Goal: Task Accomplishment & Management: Manage account settings

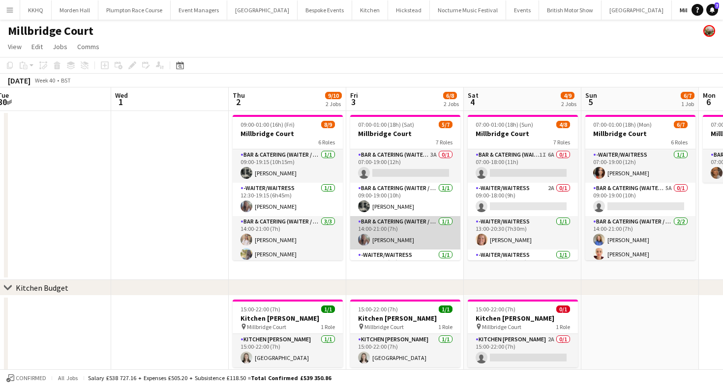
scroll to position [123, 0]
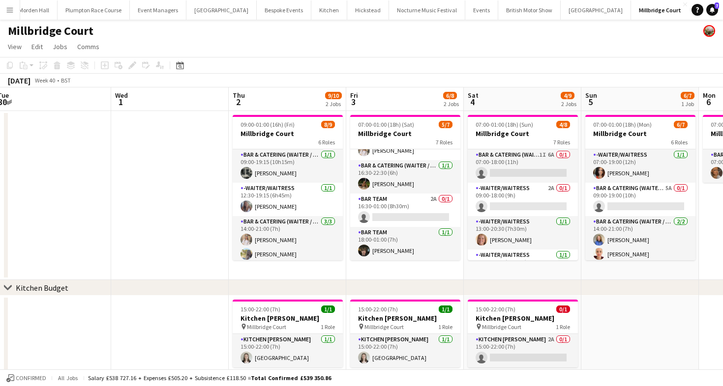
click at [689, 16] on button "LIMEKILN Close" at bounding box center [709, 9] width 40 height 19
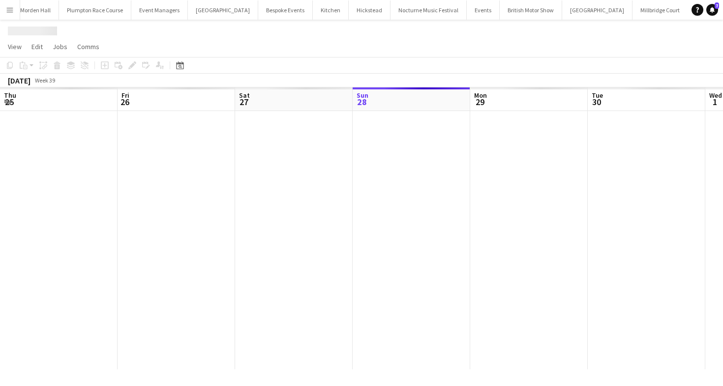
scroll to position [0, 235]
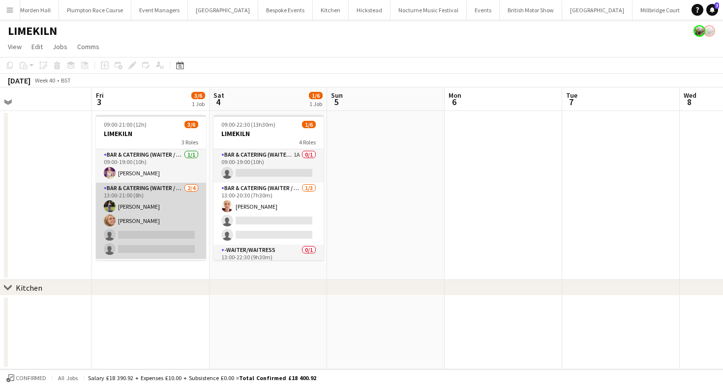
click at [142, 216] on app-card-role "Bar & Catering (Waiter / waitress) 2/4 13:00-21:00 (8h) Holly Hunter Lucy Bee s…" at bounding box center [151, 221] width 110 height 76
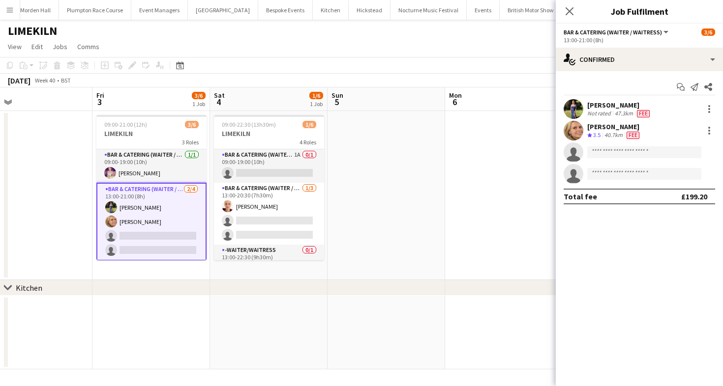
click at [605, 47] on app-options-switcher "Bar & Catering (Waiter / waitress) All roles Bar & Catering (Waiter / waitress)…" at bounding box center [639, 36] width 167 height 24
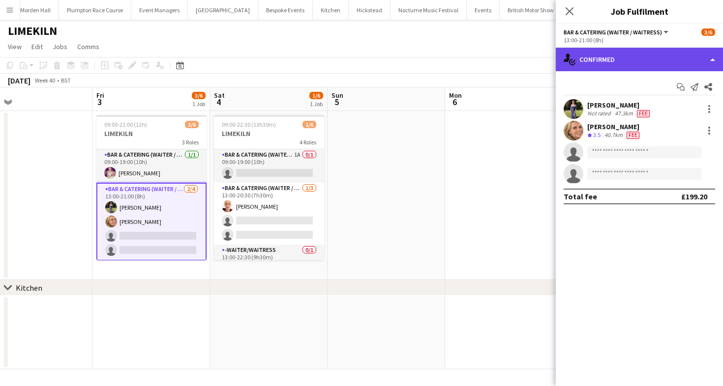
click at [611, 59] on div "single-neutral-actions-check-2 Confirmed" at bounding box center [639, 60] width 167 height 24
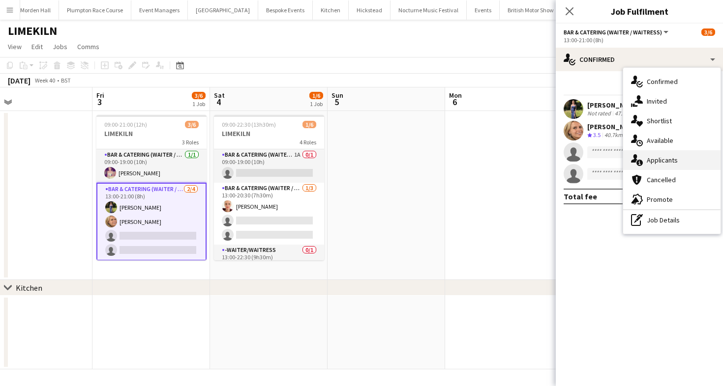
click at [659, 157] on span "Applicants" at bounding box center [661, 160] width 31 height 9
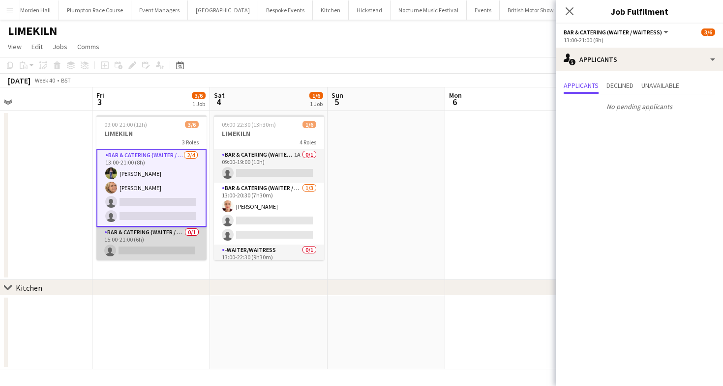
click at [147, 254] on app-card-role "Bar & Catering (Waiter / waitress) 0/1 15:00-21:00 (6h) single-neutral-actions" at bounding box center [151, 243] width 110 height 33
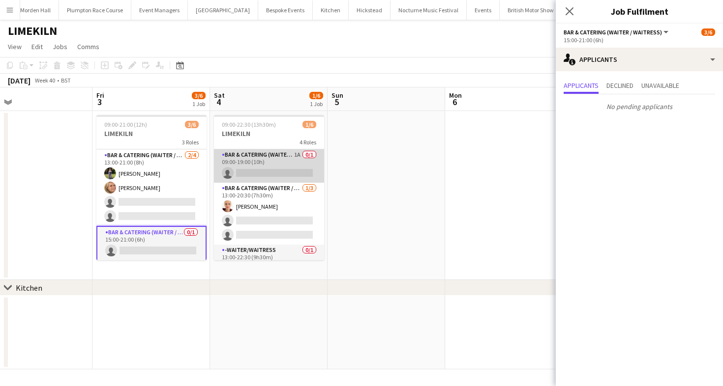
drag, startPoint x: 290, startPoint y: 171, endPoint x: 290, endPoint y: 182, distance: 11.3
click at [290, 171] on app-card-role "Bar & Catering (Waiter / waitress) 1A 0/1 09:00-19:00 (10h) single-neutral-acti…" at bounding box center [269, 165] width 110 height 33
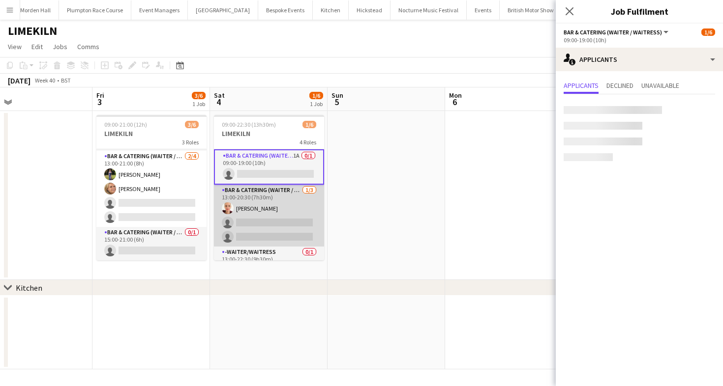
scroll to position [32, 0]
click at [290, 233] on app-card-role "Bar & Catering (Waiter / waitress) 1/3 13:00-20:30 (7h30m) Franceska T Imre sin…" at bounding box center [269, 216] width 110 height 62
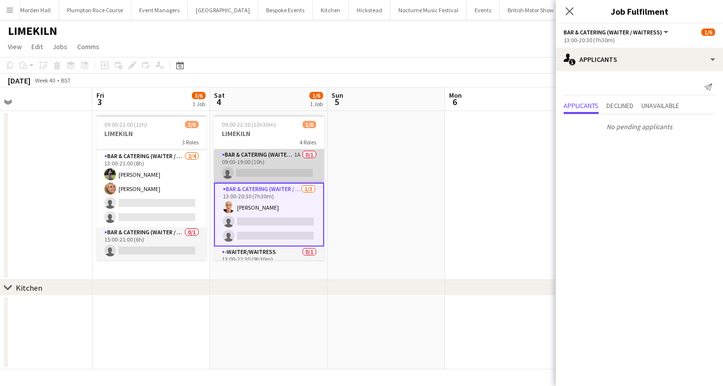
click at [282, 158] on app-card-role "Bar & Catering (Waiter / waitress) 1A 0/1 09:00-19:00 (10h) single-neutral-acti…" at bounding box center [269, 165] width 110 height 33
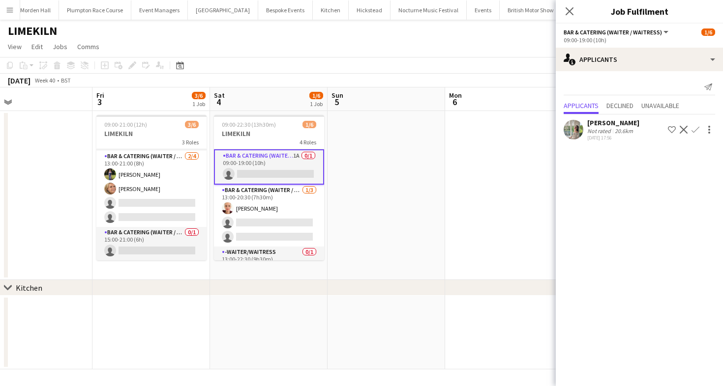
click at [588, 128] on div "Not rated" at bounding box center [600, 130] width 26 height 7
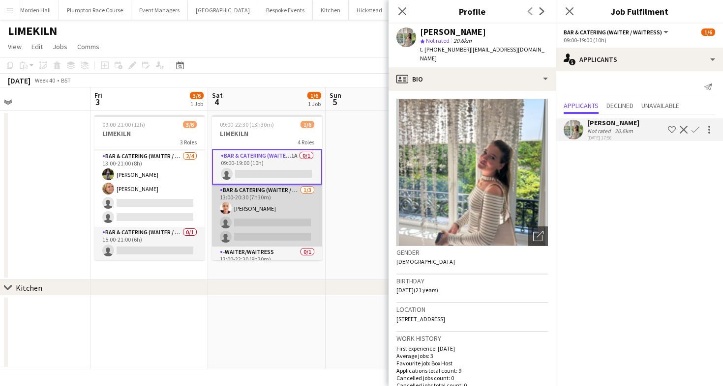
scroll to position [0, 381]
click at [262, 218] on app-card-role "Bar & Catering (Waiter / waitress) 1/3 13:00-20:30 (7h30m) Franceska T Imre sin…" at bounding box center [266, 216] width 110 height 62
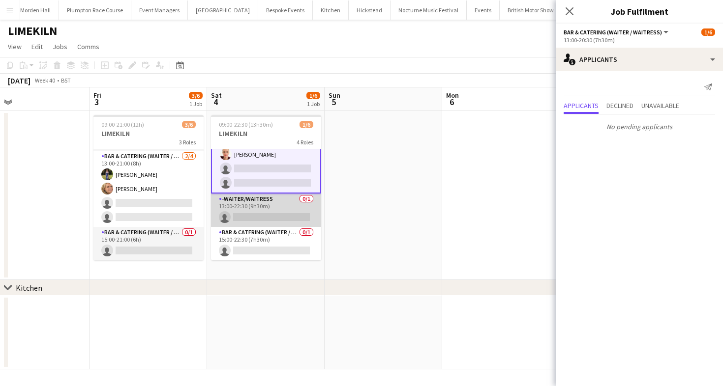
click at [285, 217] on app-card-role "-Waiter/Waitress 0/1 13:00-22:30 (9h30m) single-neutral-actions" at bounding box center [266, 210] width 110 height 33
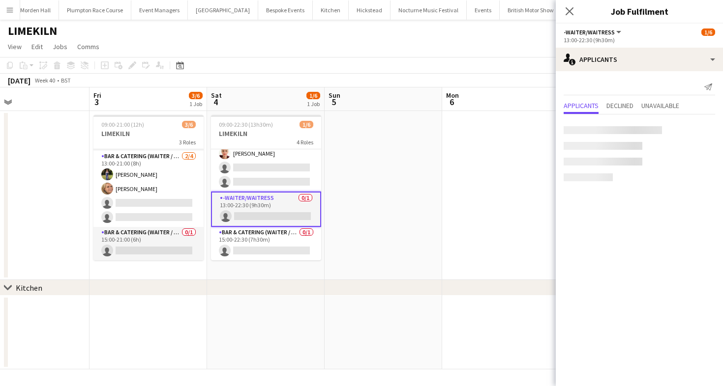
scroll to position [52, 0]
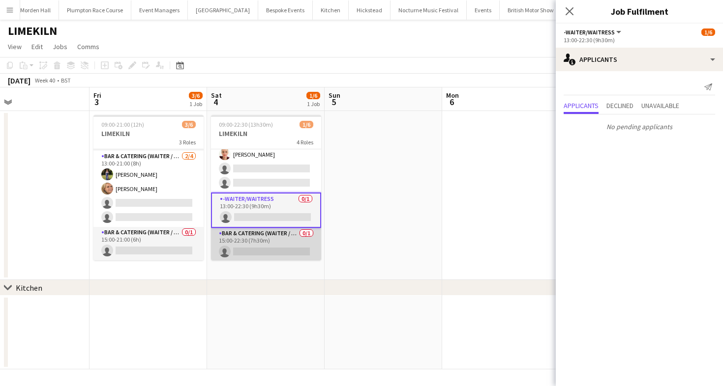
click at [284, 247] on app-card-role "Bar & Catering (Waiter / waitress) 0/1 15:00-22:30 (7h30m) single-neutral-actio…" at bounding box center [266, 244] width 110 height 33
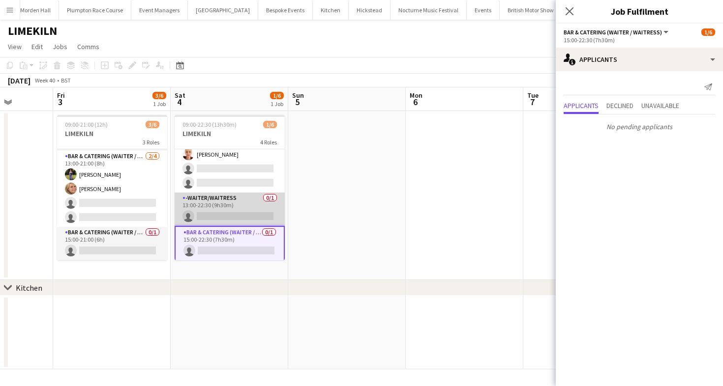
scroll to position [0, 0]
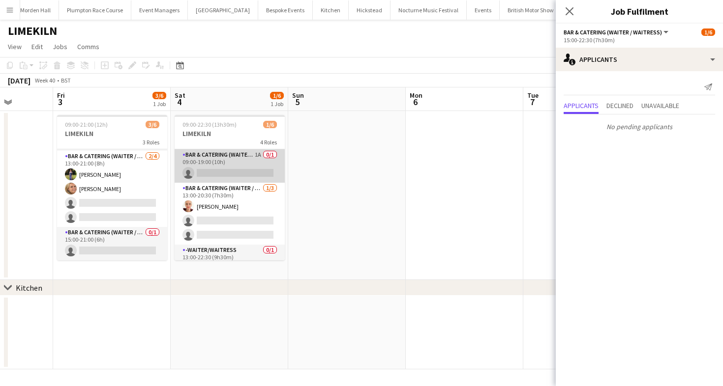
click at [247, 169] on app-card-role "Bar & Catering (Waiter / waitress) 1A 0/1 09:00-19:00 (10h) single-neutral-acti…" at bounding box center [230, 165] width 110 height 33
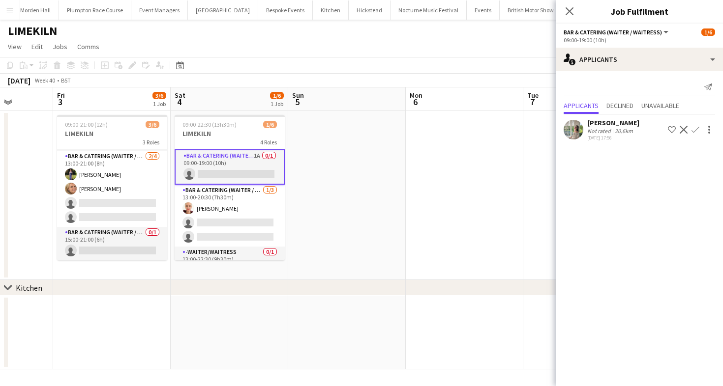
click at [431, 68] on app-toolbar "Copy Paste Paste Command V Paste with crew Command Shift V Paste linked Job [GE…" at bounding box center [361, 65] width 723 height 17
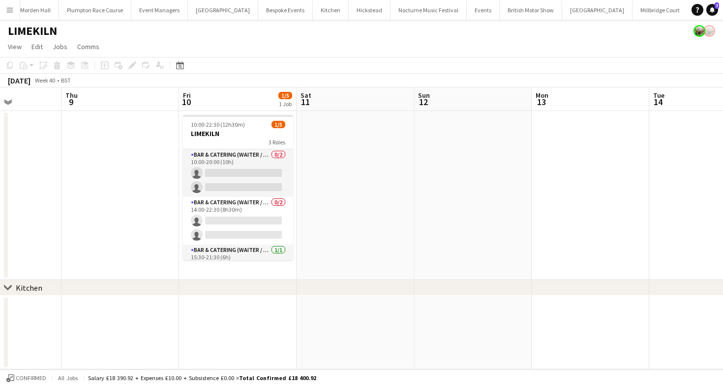
scroll to position [0, 299]
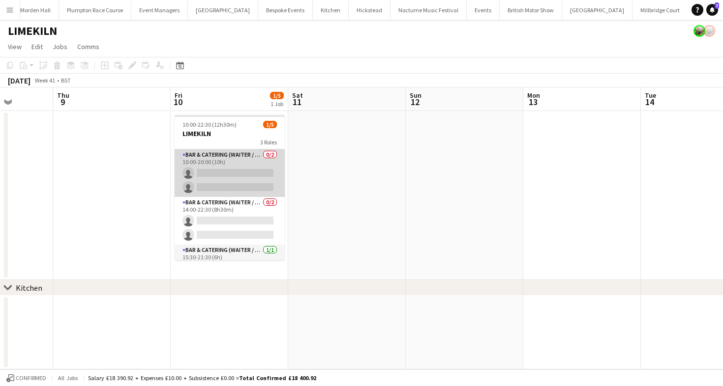
click at [242, 177] on app-card-role "Bar & Catering (Waiter / waitress) 0/2 10:00-20:00 (10h) single-neutral-actions…" at bounding box center [230, 173] width 110 height 48
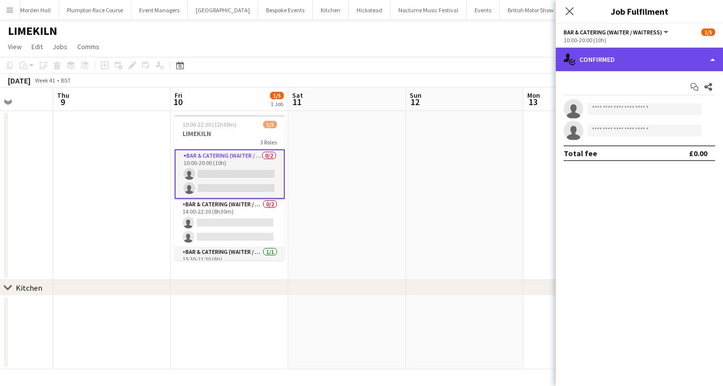
click at [632, 65] on div "single-neutral-actions-check-2 Confirmed" at bounding box center [639, 60] width 167 height 24
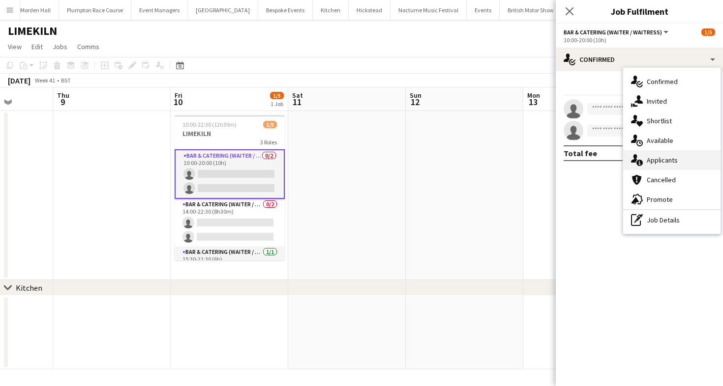
click at [658, 159] on span "Applicants" at bounding box center [661, 160] width 31 height 9
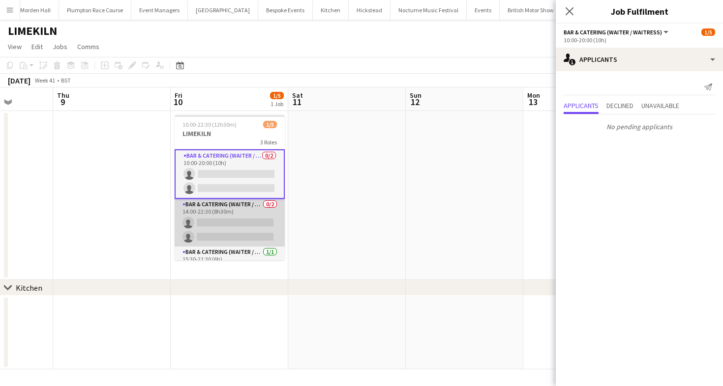
click at [218, 238] on app-card-role "Bar & Catering (Waiter / waitress) 0/2 14:00-22:30 (8h30m) single-neutral-actio…" at bounding box center [230, 223] width 110 height 48
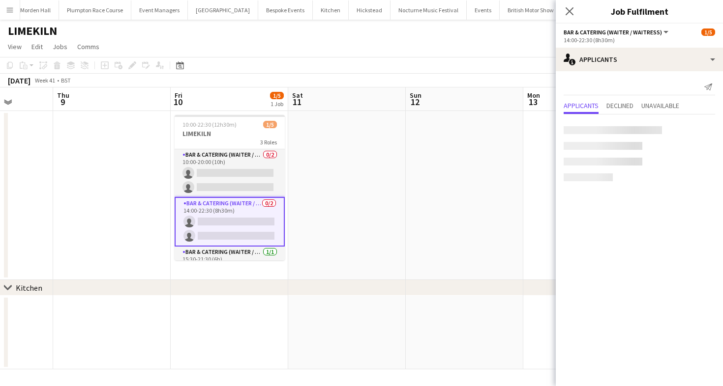
scroll to position [20, 0]
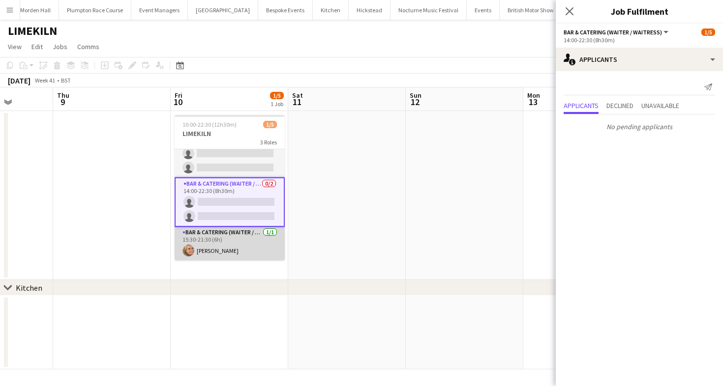
click at [239, 240] on app-card-role "Bar & Catering (Waiter / waitress) 1/1 15:30-21:30 (6h) Lucy Bee" at bounding box center [230, 243] width 110 height 33
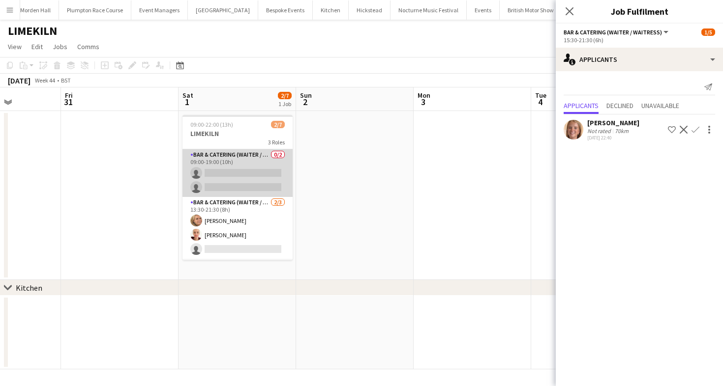
click at [260, 162] on app-card-role "Bar & Catering (Waiter / waitress) 0/2 09:00-19:00 (10h) single-neutral-actions…" at bounding box center [237, 173] width 110 height 48
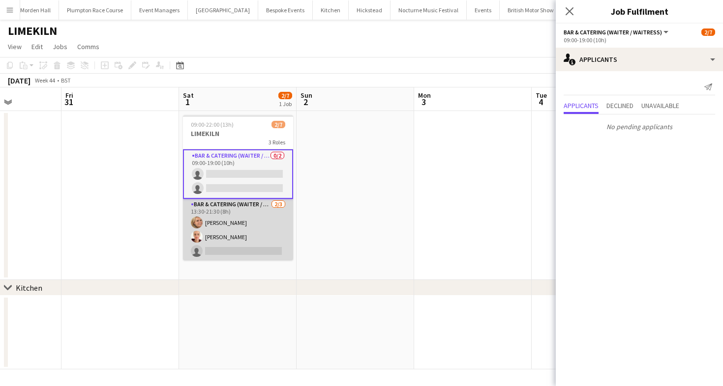
click at [252, 207] on app-card-role "Bar & Catering (Waiter / waitress) 2/3 13:30-21:30 (8h) Lucy Bee Franceska T Im…" at bounding box center [238, 230] width 110 height 62
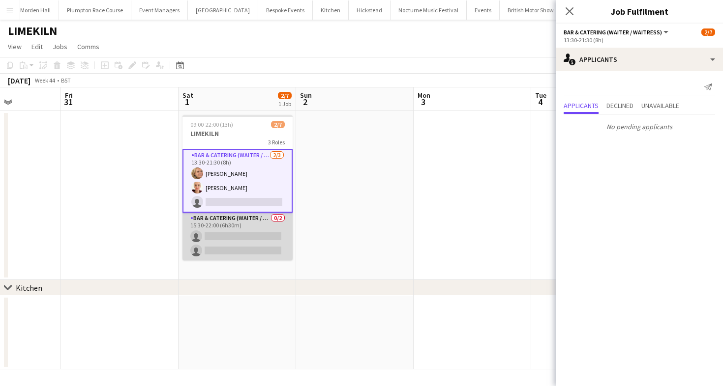
click at [258, 237] on app-card-role "Bar & Catering (Waiter / waitress) 0/2 15:30-22:00 (6h30m) single-neutral-actio…" at bounding box center [237, 237] width 110 height 48
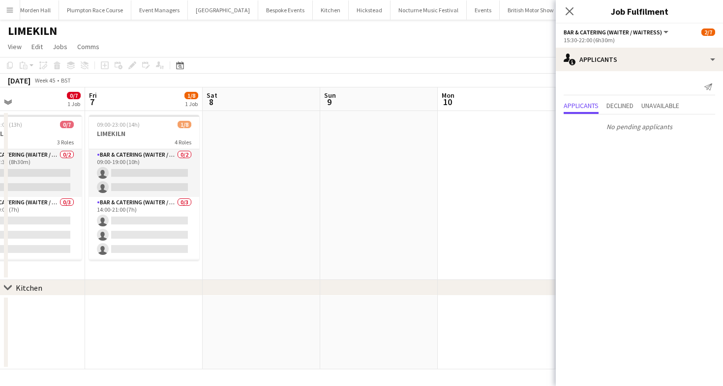
scroll to position [0, 322]
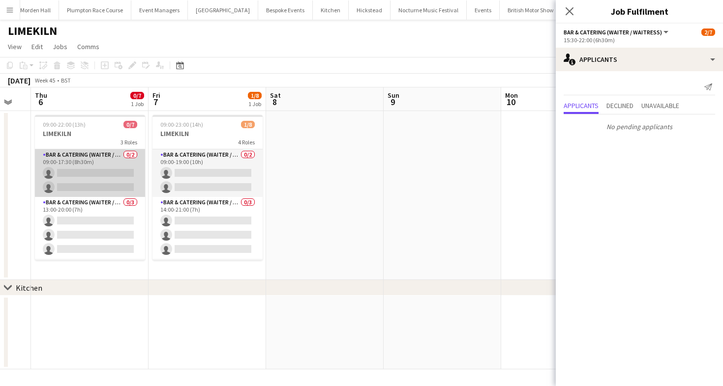
click at [119, 181] on app-card-role "Bar & Catering (Waiter / waitress) 0/2 09:00-17:30 (8h30m) single-neutral-actio…" at bounding box center [90, 173] width 110 height 48
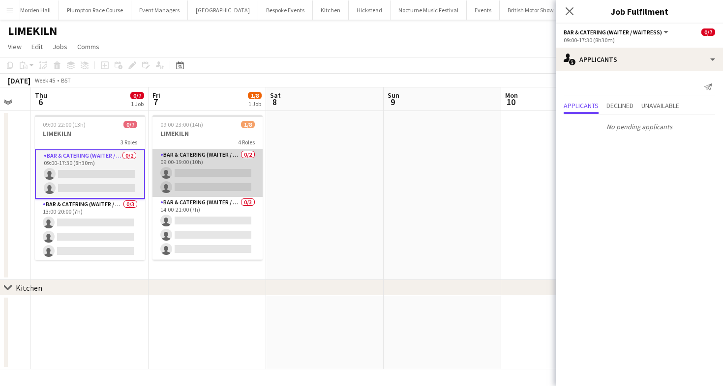
click at [238, 174] on app-card-role "Bar & Catering (Waiter / waitress) 0/2 09:00-19:00 (10h) single-neutral-actions…" at bounding box center [207, 173] width 110 height 48
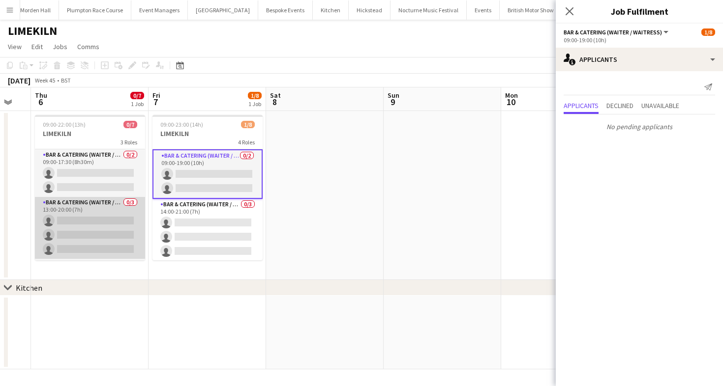
click at [80, 248] on app-card-role "Bar & Catering (Waiter / waitress) 0/3 13:00-20:00 (7h) single-neutral-actions …" at bounding box center [90, 228] width 110 height 62
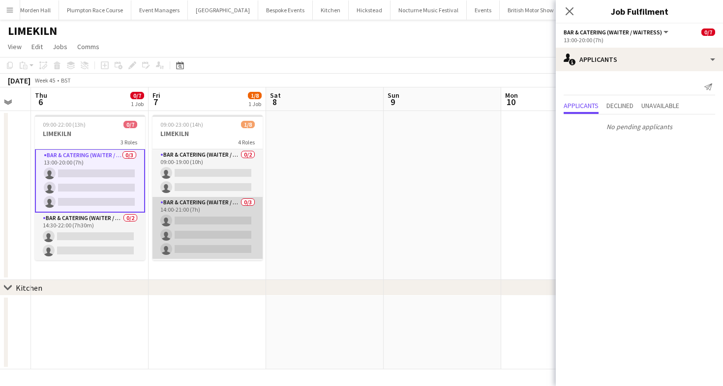
click at [230, 223] on app-card-role "Bar & Catering (Waiter / waitress) 0/3 14:00-21:00 (7h) single-neutral-actions …" at bounding box center [207, 228] width 110 height 62
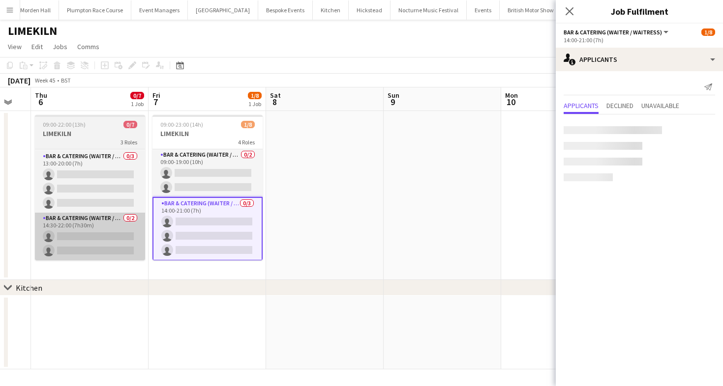
scroll to position [46, 0]
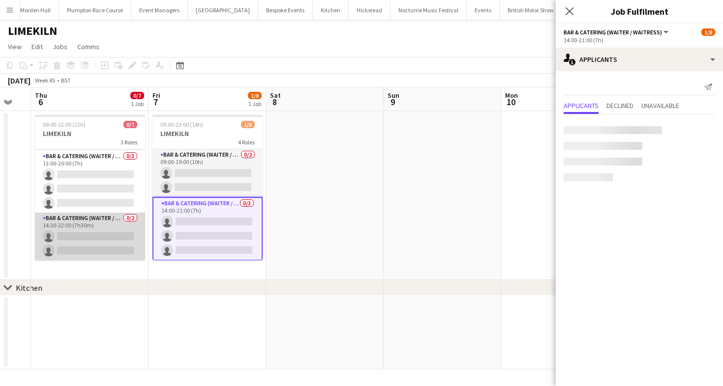
click at [71, 246] on app-card-role "Bar & Catering (Waiter / waitress) 0/2 14:30-22:00 (7h30m) single-neutral-actio…" at bounding box center [90, 237] width 110 height 48
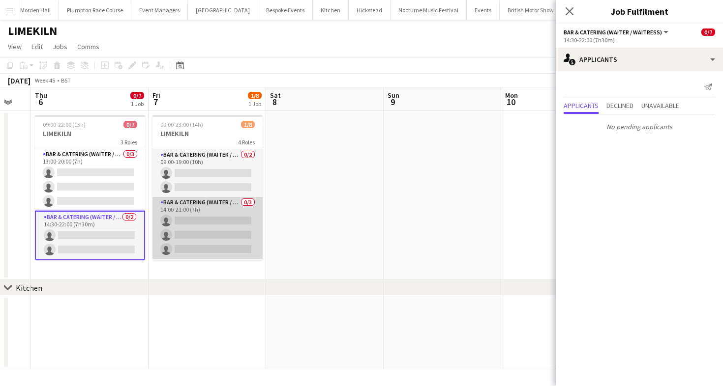
scroll to position [0, 321]
click at [184, 198] on app-card-role "Bar & Catering (Waiter / waitress) 0/3 14:00-21:00 (7h) single-neutral-actions …" at bounding box center [208, 228] width 110 height 62
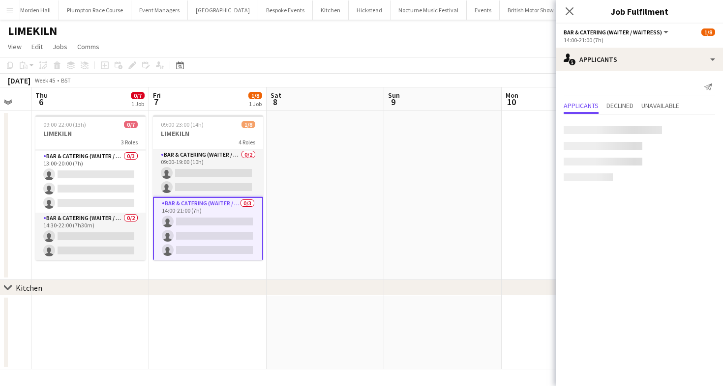
scroll to position [46, 0]
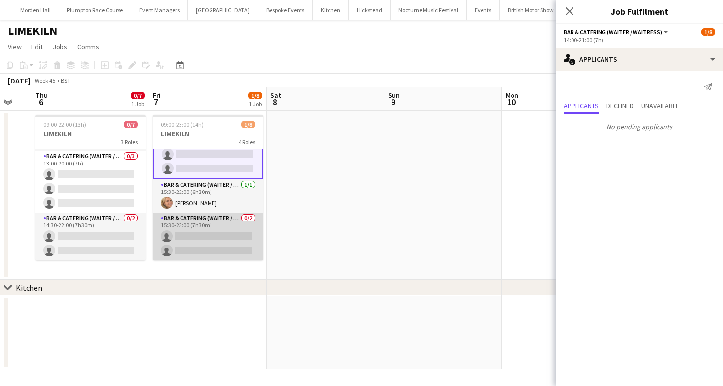
click at [202, 235] on app-card-role "Bar & Catering (Waiter / waitress) 0/2 15:30-23:00 (7h30m) single-neutral-actio…" at bounding box center [208, 237] width 110 height 48
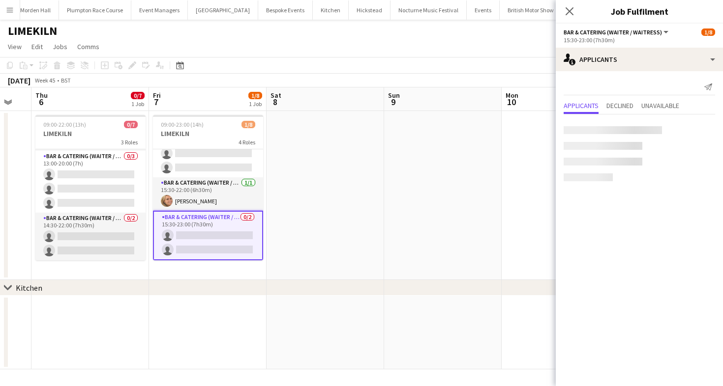
scroll to position [81, 0]
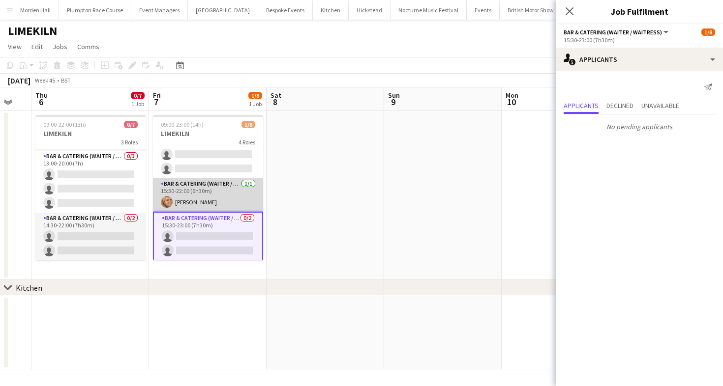
click at [223, 184] on app-card-role "Bar & Catering (Waiter / waitress) 1/1 15:30-22:00 (6h30m) Lucy Bee" at bounding box center [208, 194] width 110 height 33
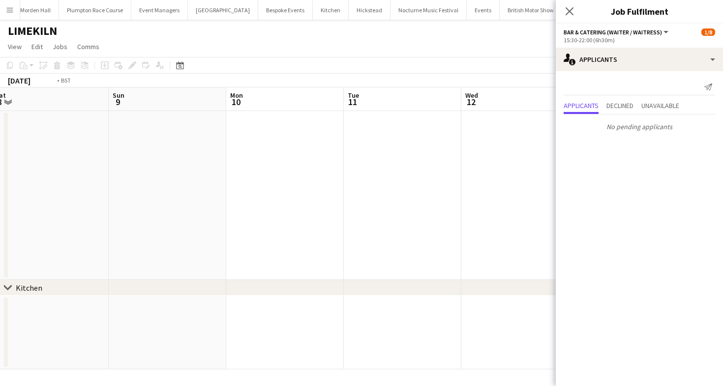
scroll to position [0, 327]
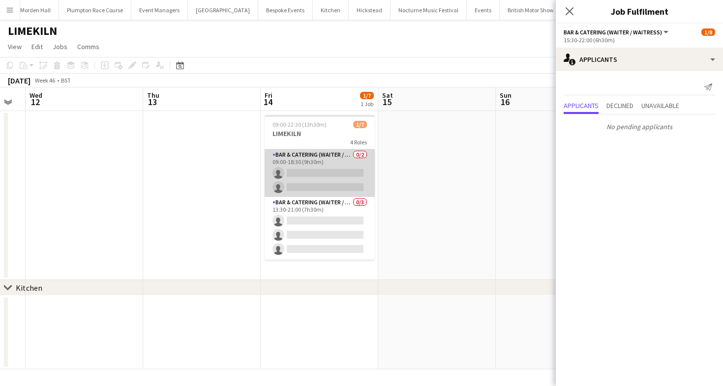
click at [319, 163] on app-card-role "Bar & Catering (Waiter / waitress) 0/2 09:00-18:30 (9h30m) single-neutral-actio…" at bounding box center [319, 173] width 110 height 48
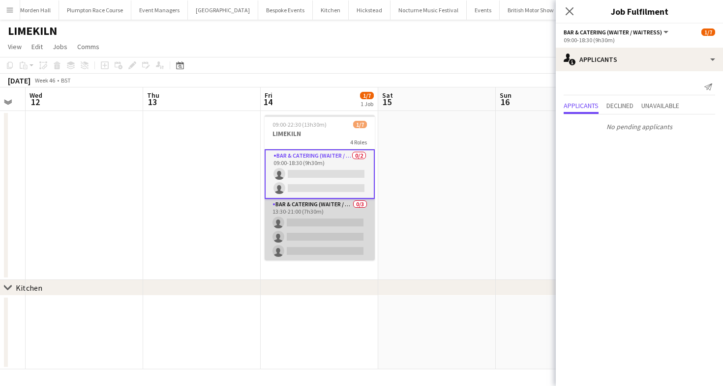
click at [304, 227] on app-card-role "Bar & Catering (Waiter / waitress) 0/3 13:30-21:00 (7h30m) single-neutral-actio…" at bounding box center [319, 230] width 110 height 62
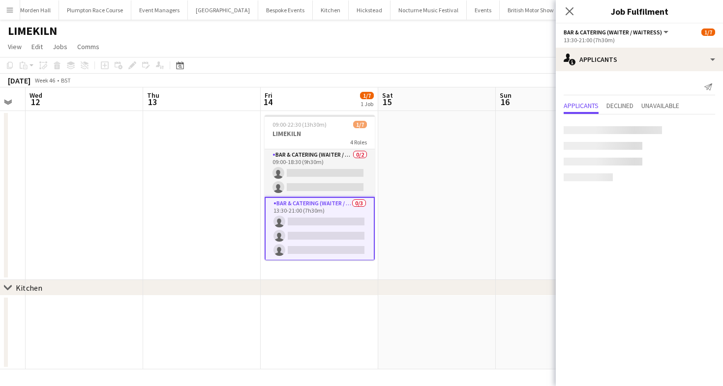
scroll to position [67, 0]
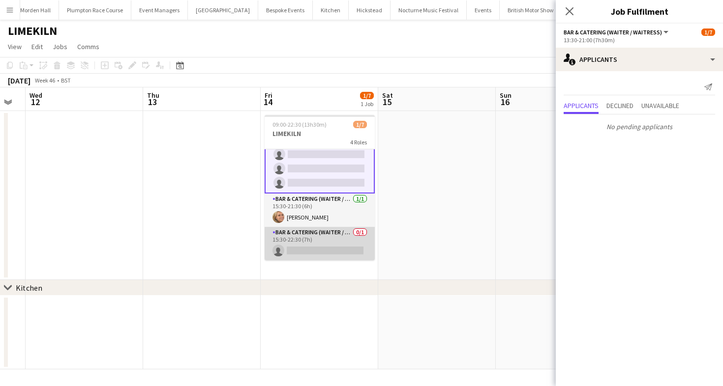
click at [316, 229] on app-card-role "Bar & Catering (Waiter / waitress) 0/1 15:30-22:30 (7h) single-neutral-actions" at bounding box center [319, 243] width 110 height 33
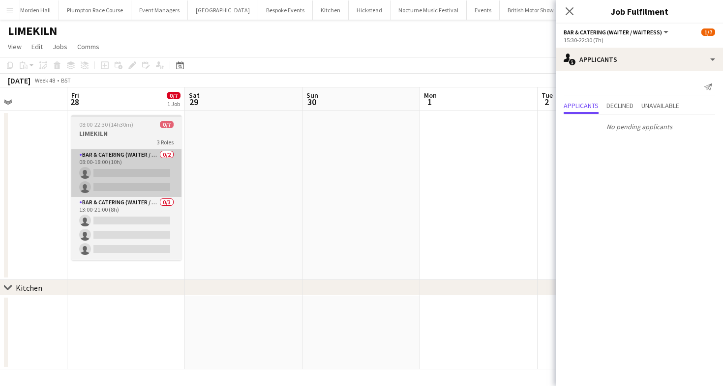
scroll to position [0, 276]
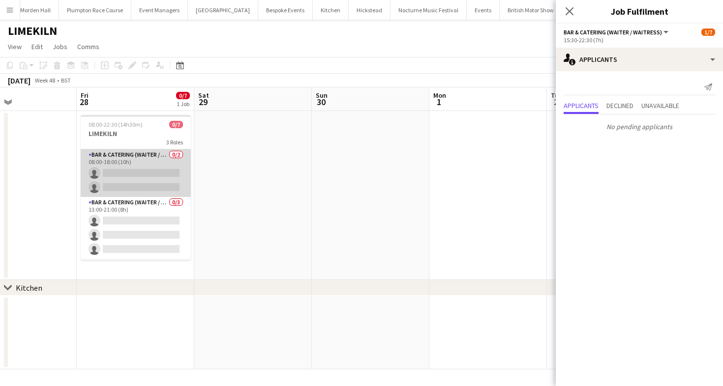
click at [130, 170] on app-card-role "Bar & Catering (Waiter / waitress) 0/2 08:00-18:00 (10h) single-neutral-actions…" at bounding box center [136, 173] width 110 height 48
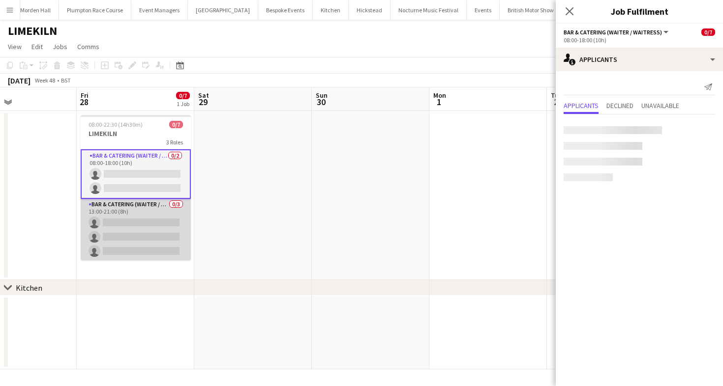
click at [134, 220] on app-card-role "Bar & Catering (Waiter / waitress) 0/3 13:00-21:00 (8h) single-neutral-actions …" at bounding box center [136, 230] width 110 height 62
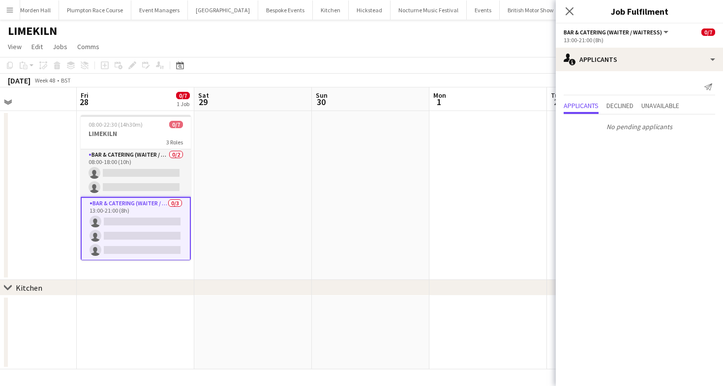
scroll to position [0, 0]
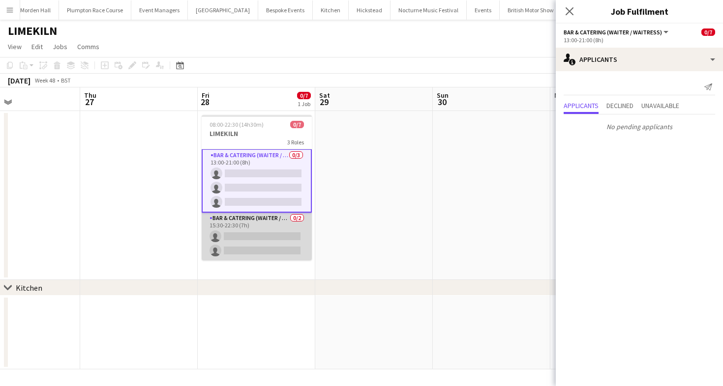
click at [300, 243] on app-card-role "Bar & Catering (Waiter / waitress) 0/2 15:30-22:30 (7h) single-neutral-actions …" at bounding box center [257, 237] width 110 height 48
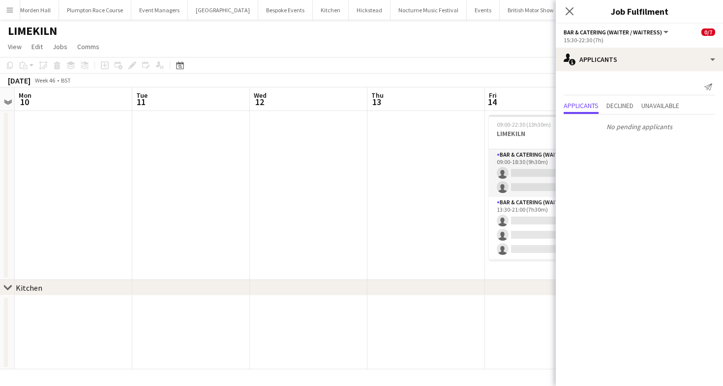
scroll to position [0, 271]
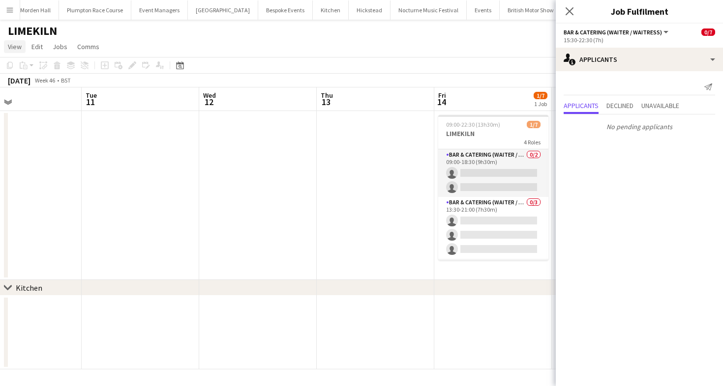
click at [16, 41] on link "View" at bounding box center [15, 46] width 22 height 13
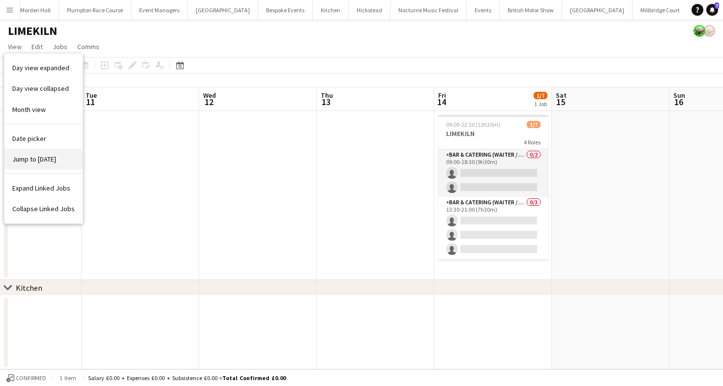
click at [42, 164] on link "Jump to [DATE]" at bounding box center [43, 159] width 78 height 21
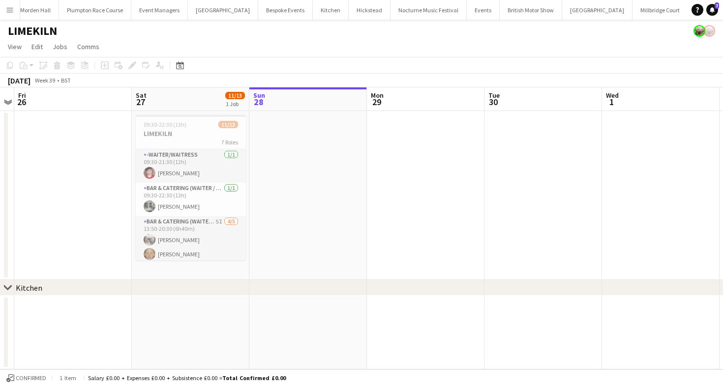
scroll to position [0, 344]
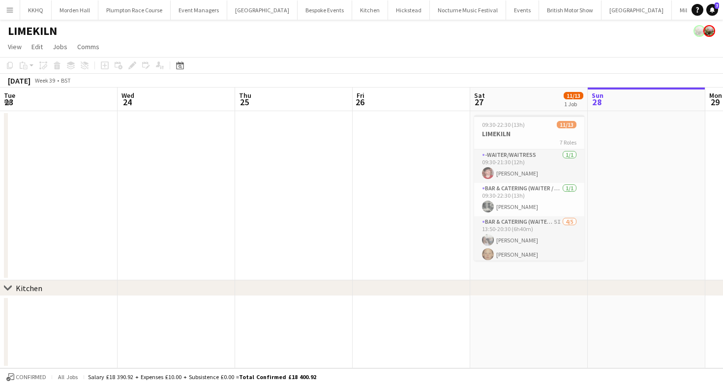
scroll to position [0, 270]
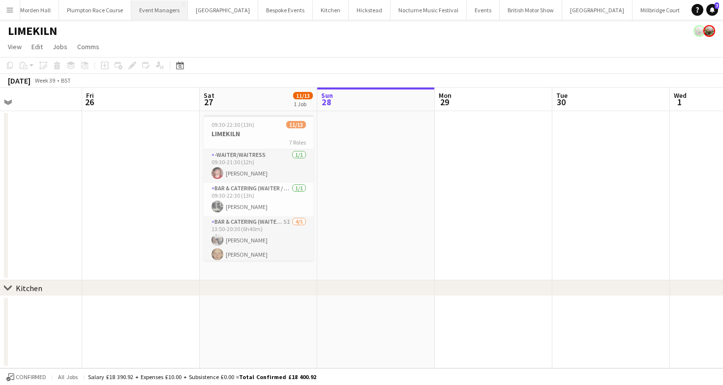
click at [162, 19] on button "Event Managers Close" at bounding box center [159, 9] width 57 height 19
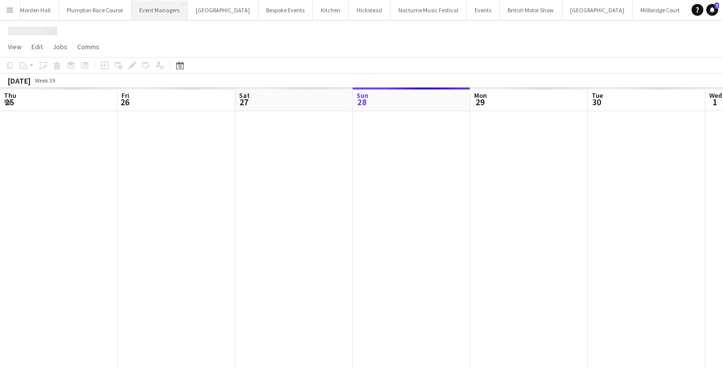
scroll to position [0, 235]
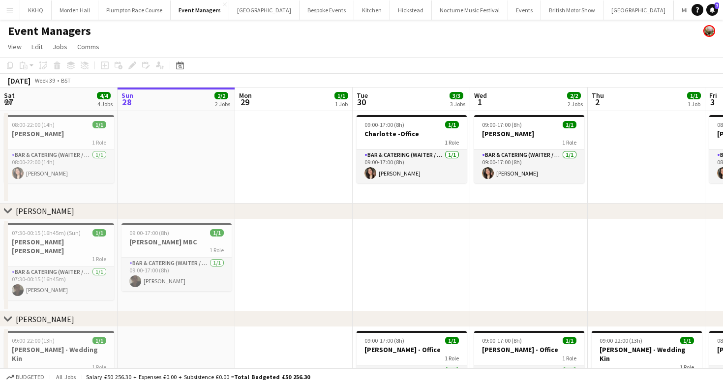
click at [6, 8] on app-icon "Menu" at bounding box center [10, 10] width 8 height 8
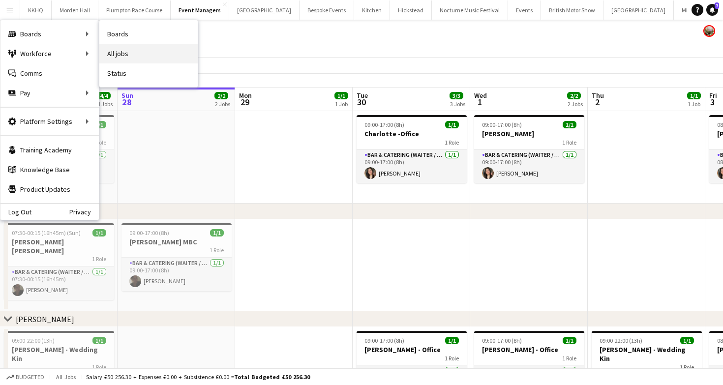
click at [139, 54] on link "All jobs" at bounding box center [148, 54] width 98 height 20
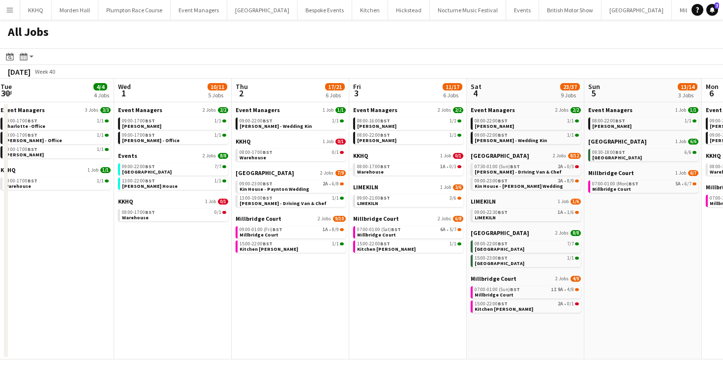
scroll to position [0, 356]
click at [182, 172] on link "09:00-22:00 BST 7/7 [GEOGRAPHIC_DATA]" at bounding box center [174, 168] width 104 height 11
click at [169, 5] on button "Event Managers Close" at bounding box center [172, 9] width 57 height 19
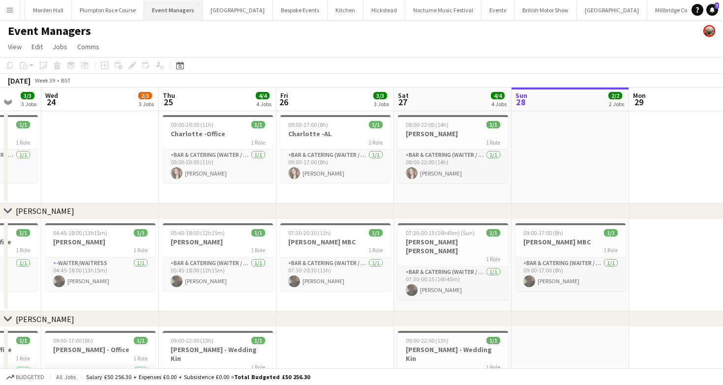
scroll to position [0, 301]
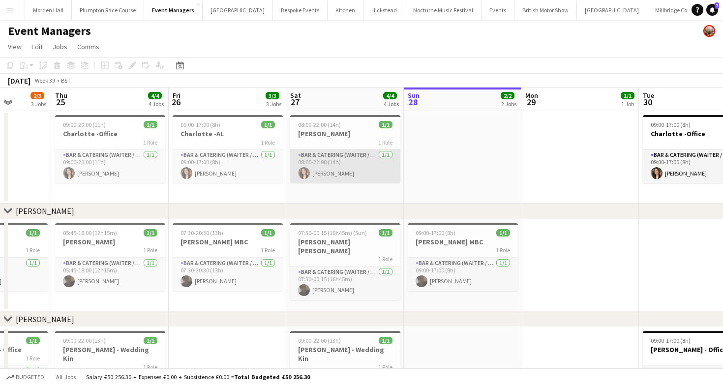
click at [347, 162] on app-card-role "Bar & Catering (Waiter / waitress) [DATE] 08:00-22:00 (14h) [PERSON_NAME]" at bounding box center [345, 165] width 110 height 33
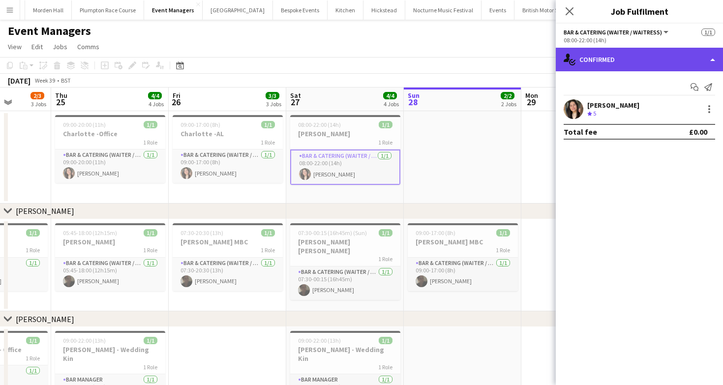
click at [590, 66] on div "single-neutral-actions-check-2 Confirmed" at bounding box center [639, 60] width 167 height 24
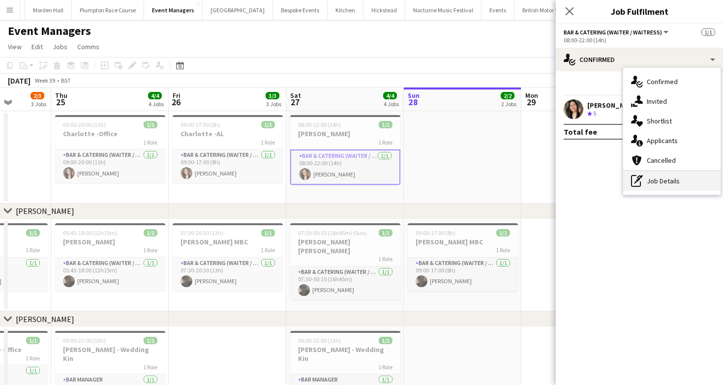
click at [652, 185] on div "pen-write Job Details" at bounding box center [671, 181] width 97 height 20
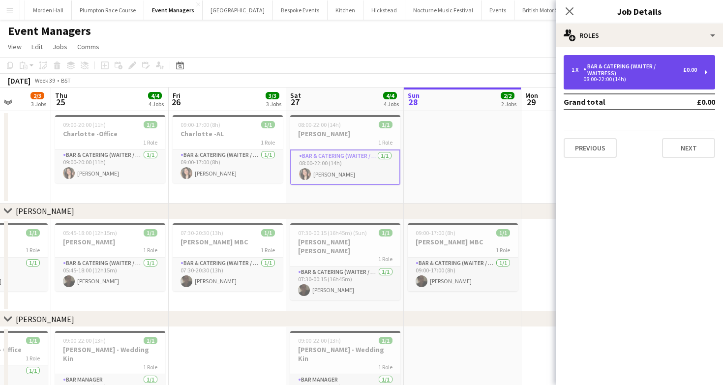
click at [630, 70] on div "Bar & Catering (Waiter / waitress)" at bounding box center [633, 70] width 100 height 14
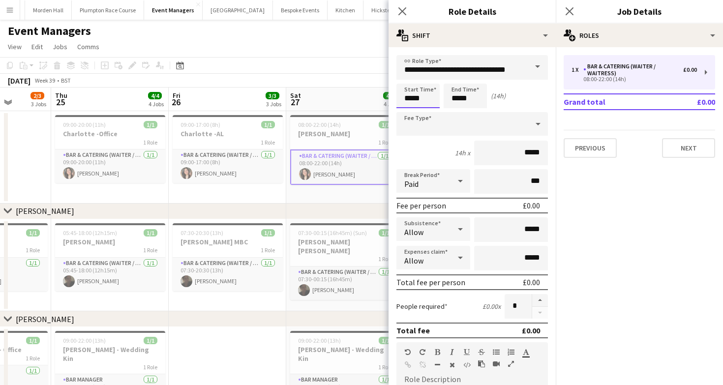
click at [420, 88] on body "Menu Boards Boards Boards All jobs Status Workforce Workforce My Workforce Recr…" at bounding box center [361, 272] width 723 height 544
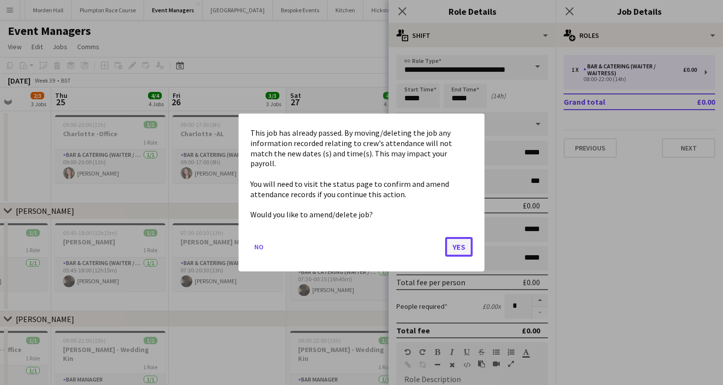
click at [470, 237] on button "Yes" at bounding box center [459, 247] width 28 height 20
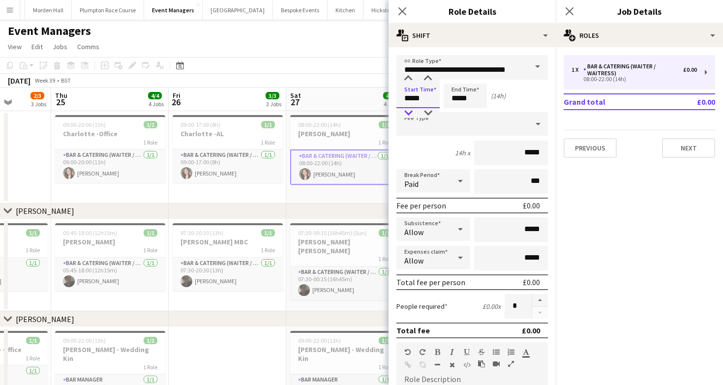
type input "*****"
click at [407, 114] on div at bounding box center [408, 113] width 20 height 10
click at [462, 92] on input "*****" at bounding box center [464, 96] width 43 height 25
click at [456, 84] on input "*****" at bounding box center [464, 96] width 43 height 25
click at [456, 79] on div at bounding box center [455, 79] width 20 height 10
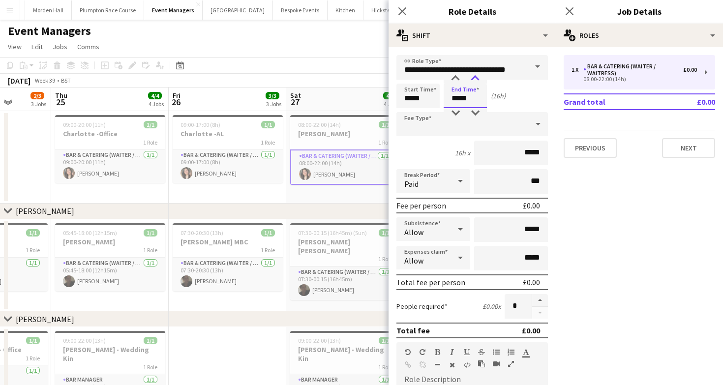
click at [473, 80] on div at bounding box center [475, 79] width 20 height 10
click at [470, 113] on div at bounding box center [475, 113] width 20 height 10
type input "*****"
click at [470, 113] on div at bounding box center [475, 113] width 20 height 10
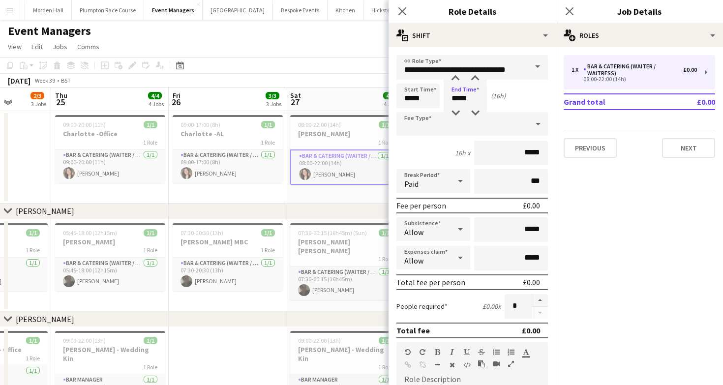
click at [344, 70] on app-toolbar "Copy Paste Paste Command V Paste with crew Command Shift V Paste linked Job [GE…" at bounding box center [361, 65] width 723 height 17
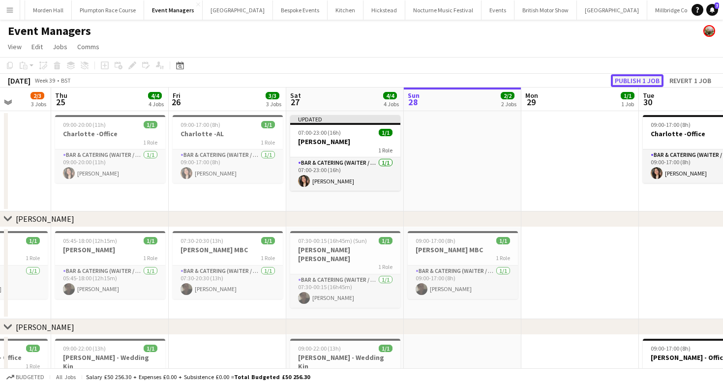
click at [640, 83] on button "Publish 1 job" at bounding box center [637, 80] width 53 height 13
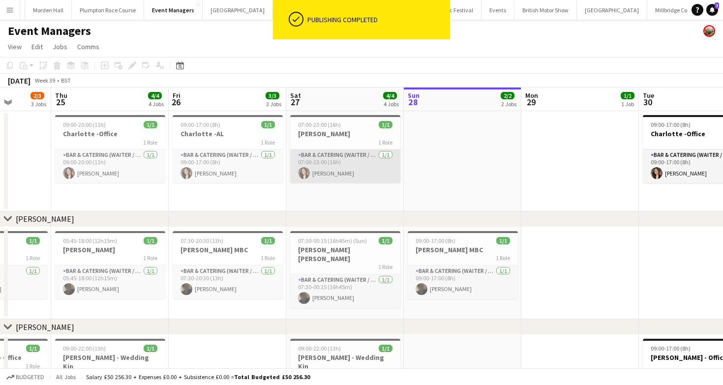
click at [351, 169] on app-card-role "Bar & Catering (Waiter / waitress) [DATE] 07:00-23:00 (16h) [PERSON_NAME]" at bounding box center [345, 165] width 110 height 33
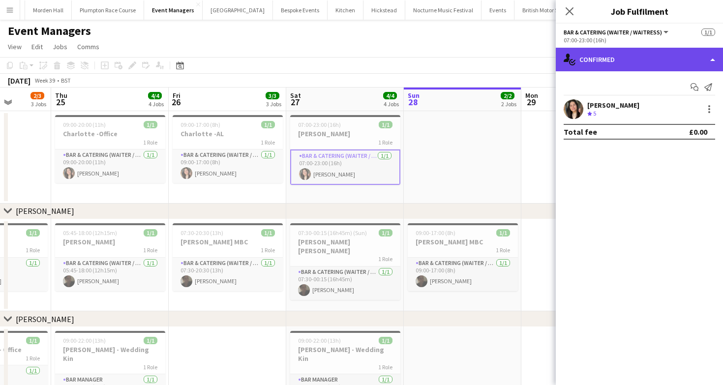
click at [578, 54] on div "single-neutral-actions-check-2 Confirmed" at bounding box center [639, 60] width 167 height 24
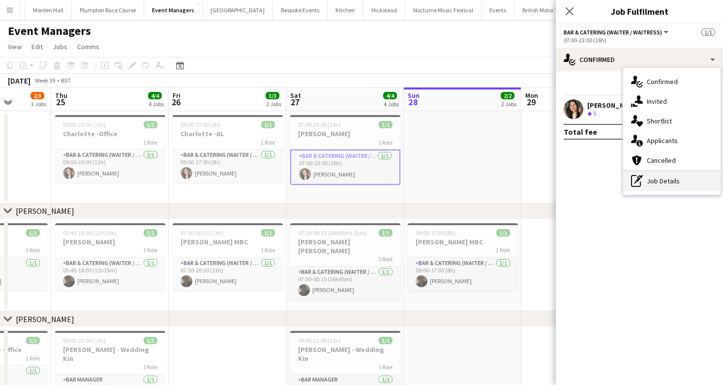
click at [646, 182] on div "pen-write Job Details" at bounding box center [671, 181] width 97 height 20
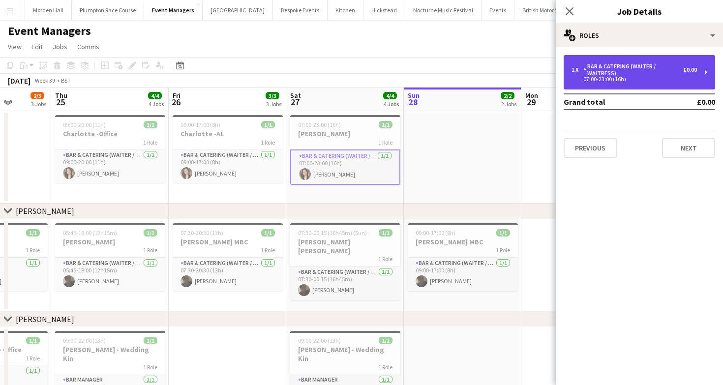
click at [581, 72] on div "1 x" at bounding box center [577, 69] width 12 height 7
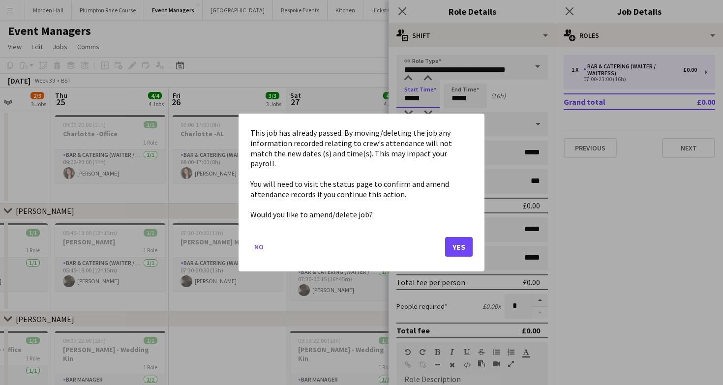
click at [411, 100] on body "Menu Boards Boards Boards All jobs Status Workforce Workforce My Workforce Recr…" at bounding box center [361, 272] width 723 height 544
click at [454, 250] on button "Yes" at bounding box center [459, 247] width 28 height 20
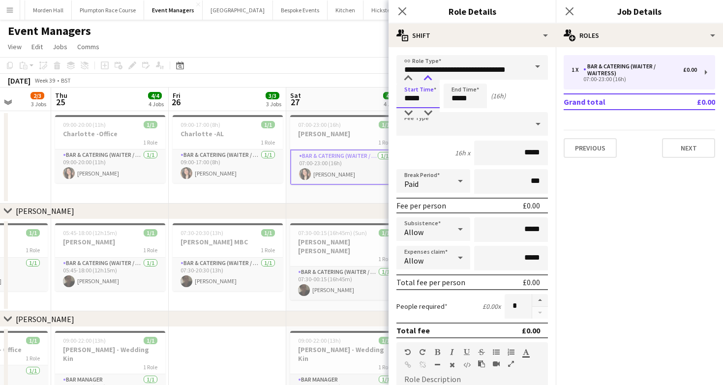
click at [428, 79] on div at bounding box center [428, 79] width 20 height 10
type input "*****"
click at [428, 79] on div at bounding box center [428, 79] width 20 height 10
click at [461, 103] on input "*****" at bounding box center [464, 96] width 43 height 25
click at [458, 78] on div at bounding box center [455, 79] width 20 height 10
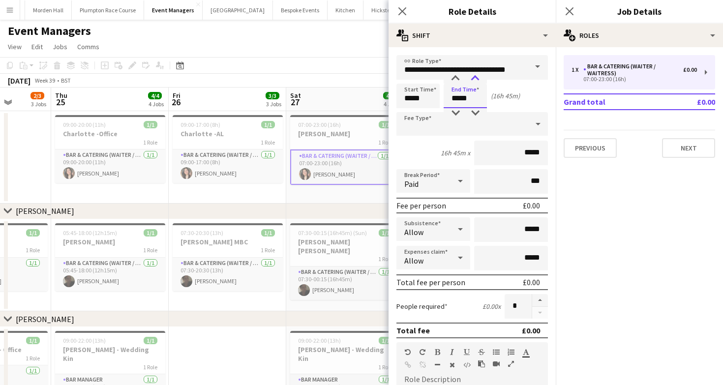
click at [473, 83] on div at bounding box center [475, 79] width 20 height 10
type input "*****"
click at [473, 83] on div at bounding box center [475, 79] width 20 height 10
click at [354, 59] on app-toolbar "Copy Paste Paste Command V Paste with crew Command Shift V Paste linked Job [GE…" at bounding box center [361, 65] width 723 height 17
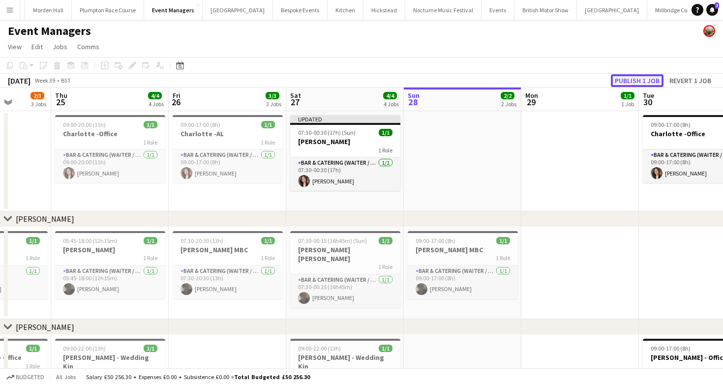
click at [626, 81] on button "Publish 1 job" at bounding box center [637, 80] width 53 height 13
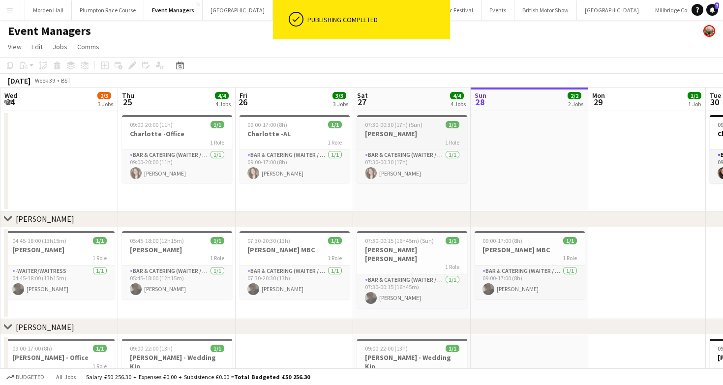
scroll to position [0, 235]
click at [280, 128] on span "09:00-17:00 (8h)" at bounding box center [266, 124] width 40 height 7
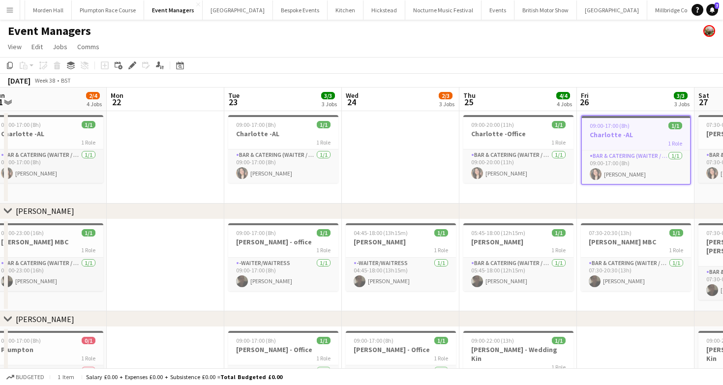
scroll to position [0, 468]
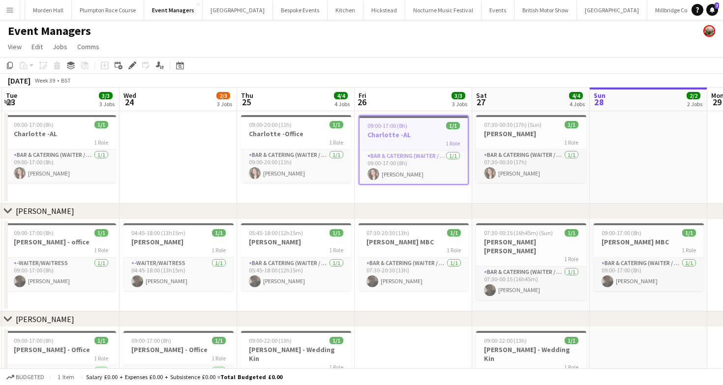
click at [419, 100] on app-board-header-date "Fri 26 3/3 3 Jobs" at bounding box center [412, 100] width 117 height 24
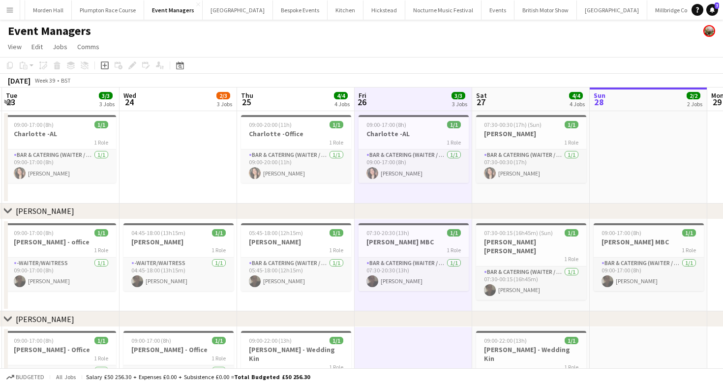
click at [490, 33] on div "Event Managers" at bounding box center [361, 29] width 723 height 19
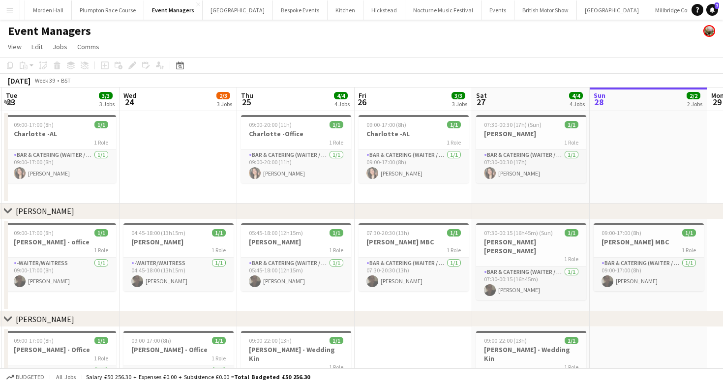
click at [703, 12] on button "LIMEKILN Close" at bounding box center [723, 9] width 40 height 19
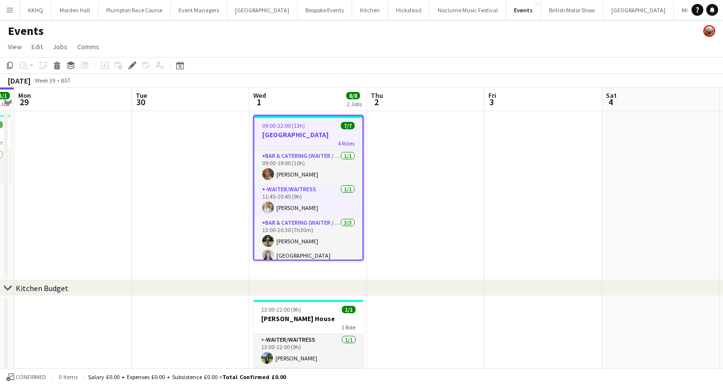
click at [342, 86] on div "September 2025 Week 39 • BST" at bounding box center [361, 81] width 723 height 14
